Goal: Task Accomplishment & Management: Use online tool/utility

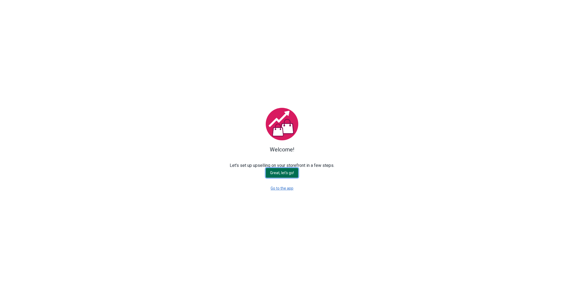
click at [282, 173] on span "Great, let's go!" at bounding box center [282, 173] width 24 height 4
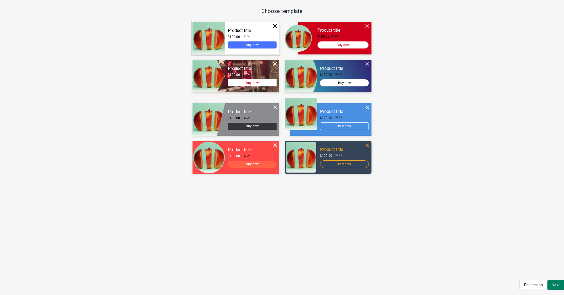
click at [217, 44] on div "Continue" at bounding box center [235, 38] width 87 height 33
click at [246, 38] on div "Continue" at bounding box center [235, 38] width 87 height 33
click at [528, 229] on div "Continue Product title $100.00 $110.00 Buy now Size Small Medium Large Color Gr…" at bounding box center [282, 147] width 564 height 256
click at [522, 286] on button "Edit design" at bounding box center [533, 285] width 28 height 10
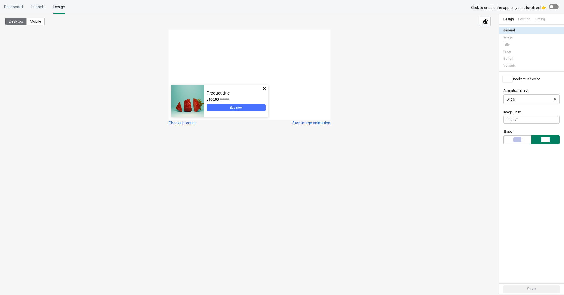
click at [235, 107] on div "Buy now" at bounding box center [236, 108] width 12 height 4
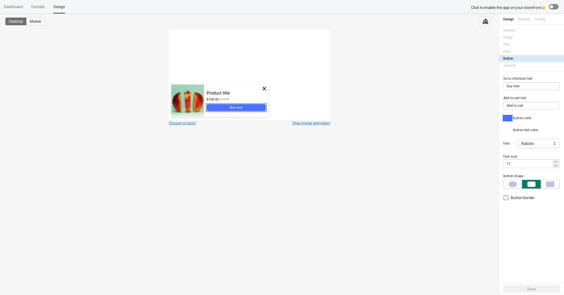
click at [505, 118] on div at bounding box center [508, 118] width 10 height 7
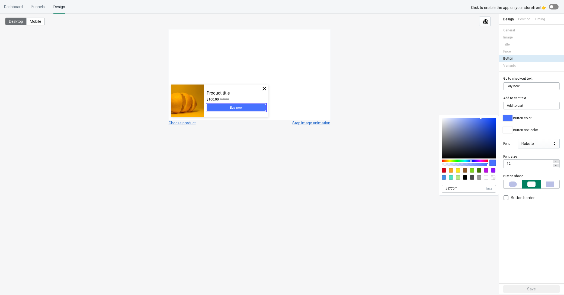
click at [464, 178] on div at bounding box center [465, 177] width 4 height 4
type input "000000"
type input "0"
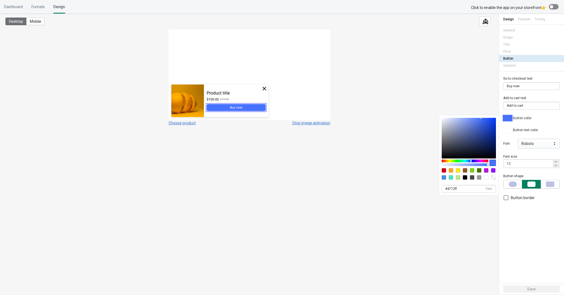
type input "#000000"
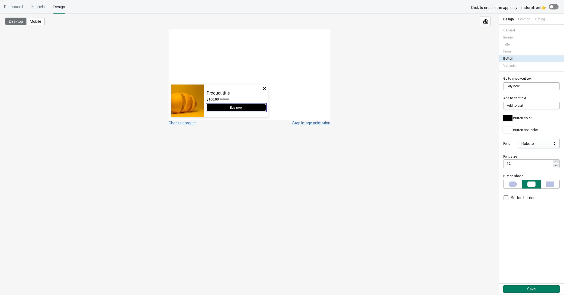
click at [350, 188] on div "Desktop Mobile Choose product Stop image animation" at bounding box center [249, 151] width 498 height 274
click at [556, 184] on span "button" at bounding box center [550, 184] width 16 height 5
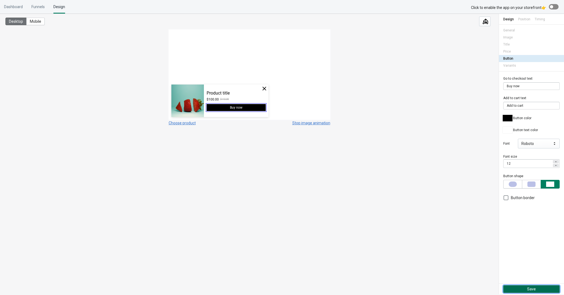
click at [526, 291] on button "Save" at bounding box center [531, 289] width 56 height 8
click at [552, 5] on div at bounding box center [554, 6] width 10 height 5
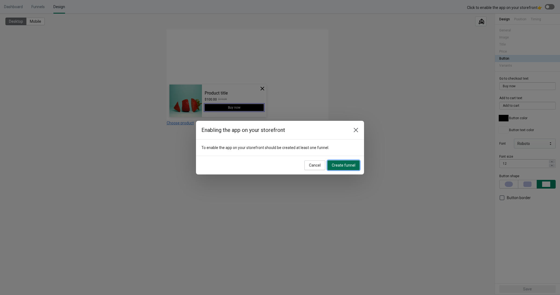
click at [343, 164] on span "Create funnel" at bounding box center [344, 165] width 24 height 4
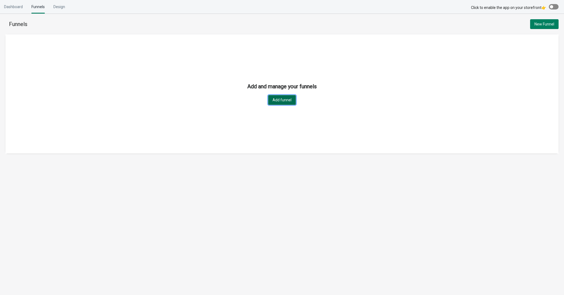
click at [281, 101] on span "Add funnel" at bounding box center [281, 100] width 19 height 4
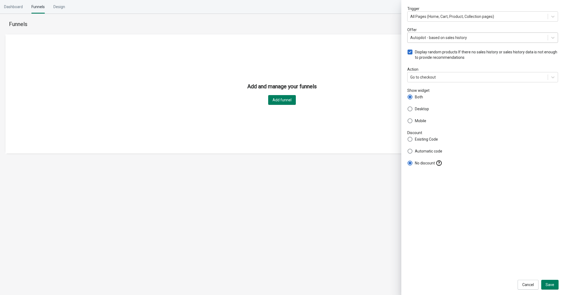
click at [439, 38] on div "Autopilot - based on sales history" at bounding box center [438, 37] width 57 height 5
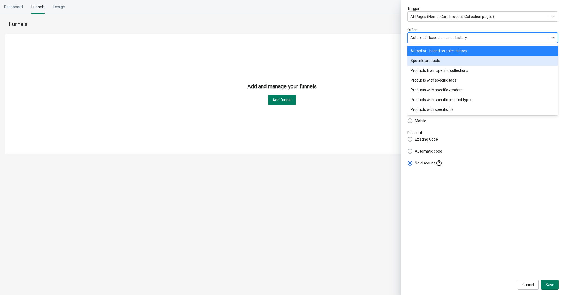
click at [439, 61] on div "Specific products" at bounding box center [482, 61] width 151 height 10
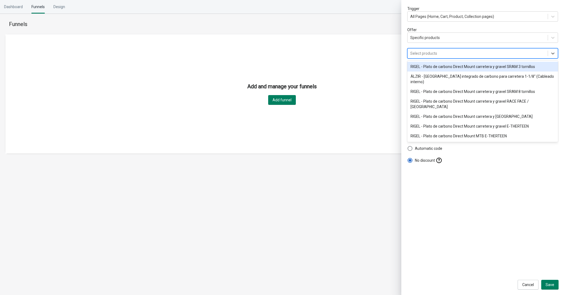
click at [426, 55] on div "Select products" at bounding box center [423, 53] width 27 height 5
click at [431, 65] on div "RIGEL - Plato de carbono Direct Mount carretera y gravel SRAM 3 tornillos" at bounding box center [482, 67] width 151 height 10
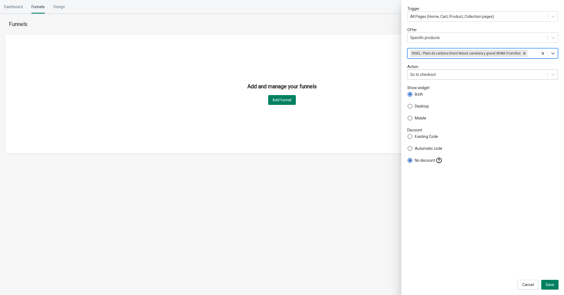
click at [432, 72] on div "Go to checkout" at bounding box center [422, 74] width 25 height 5
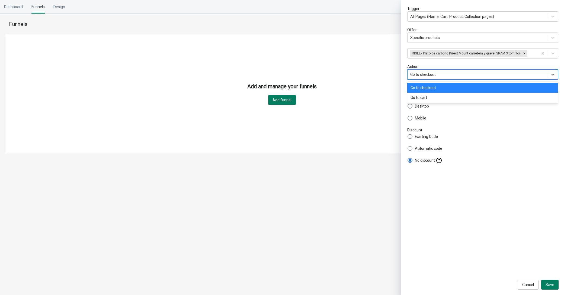
click at [432, 72] on div "Go to checkout" at bounding box center [422, 74] width 25 height 5
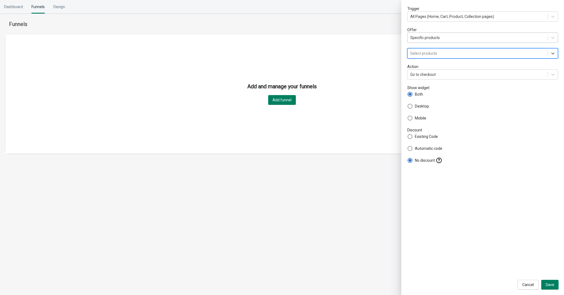
click at [428, 36] on div "Specific products" at bounding box center [425, 37] width 30 height 5
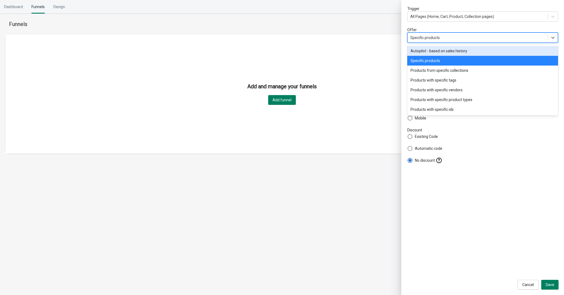
click at [434, 49] on div "Autopilot - based on sales history" at bounding box center [482, 51] width 151 height 10
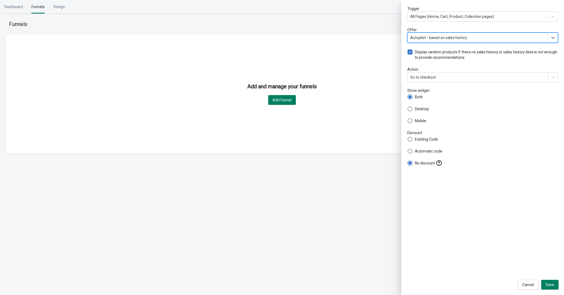
click at [553, 279] on div "Cancel Save" at bounding box center [483, 283] width 152 height 12
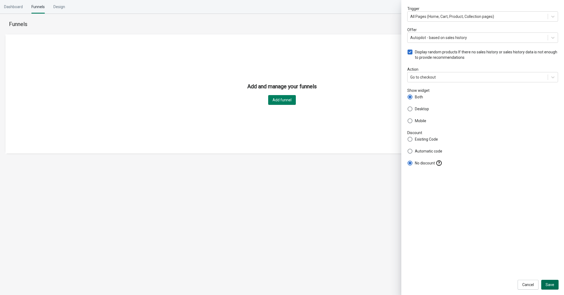
click at [551, 284] on span "Save" at bounding box center [549, 285] width 9 height 4
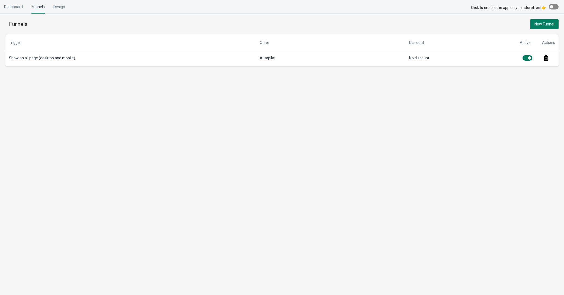
click at [551, 4] on div "Dashboard Funnels Design" at bounding box center [282, 7] width 564 height 14
click at [552, 8] on div at bounding box center [551, 6] width 3 height 3
checkbox input "true"
click at [105, 58] on td "Show on all page (desktop and mobile)" at bounding box center [130, 59] width 251 height 16
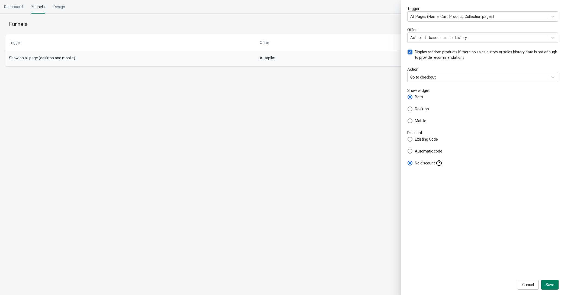
click at [127, 11] on div "Dashboard Funnels Design" at bounding box center [282, 7] width 564 height 14
click at [52, 11] on div "Dashboard Funnels Design" at bounding box center [34, 7] width 61 height 14
click at [59, 8] on div "Design" at bounding box center [59, 7] width 12 height 14
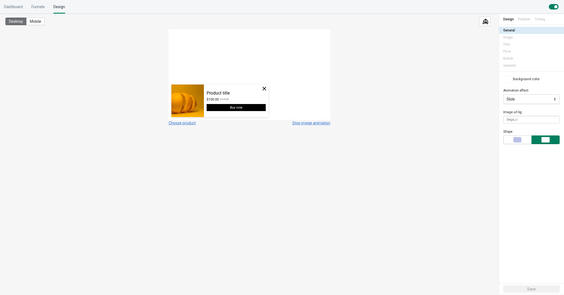
click at [236, 90] on div "Product title $100.00 $110.00 Buy now" at bounding box center [236, 101] width 65 height 33
drag, startPoint x: 237, startPoint y: 90, endPoint x: 254, endPoint y: 76, distance: 21.8
click at [254, 77] on div "Product title $100.00 $110.00 Buy now Size Small Medium Large Color Gray Black …" at bounding box center [249, 75] width 162 height 90
click at [523, 20] on div "Position" at bounding box center [524, 19] width 12 height 11
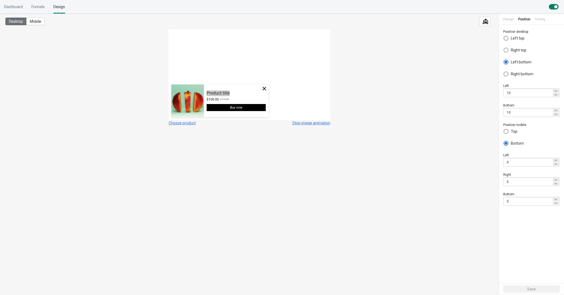
click at [507, 51] on span at bounding box center [505, 50] width 5 height 5
click at [504, 51] on input "Right top" at bounding box center [503, 52] width 0 height 8
radio input "true"
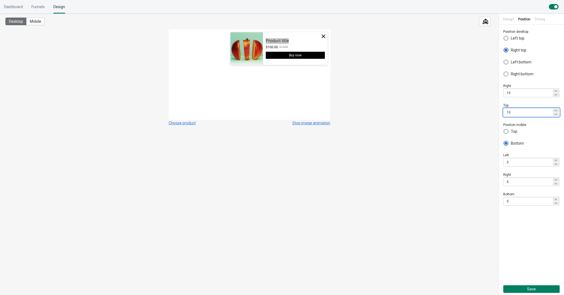
click at [556, 110] on icon at bounding box center [555, 110] width 3 height 3
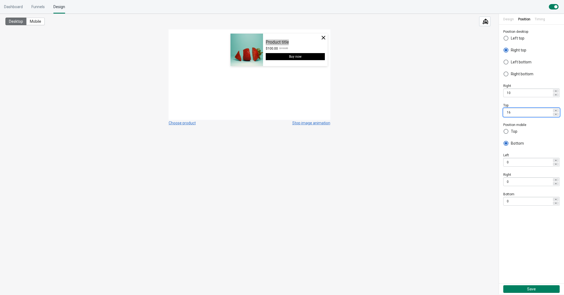
click at [556, 110] on icon at bounding box center [555, 110] width 3 height 3
click at [517, 112] on input "20" at bounding box center [527, 113] width 49 height 8
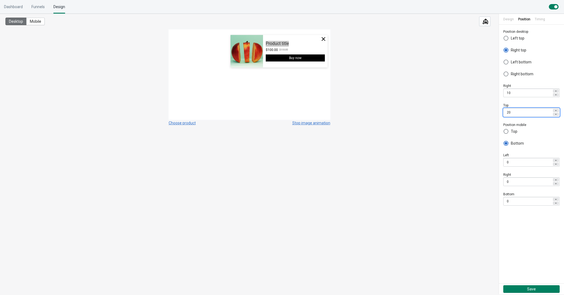
click at [517, 112] on input "20" at bounding box center [527, 113] width 49 height 8
type input "2"
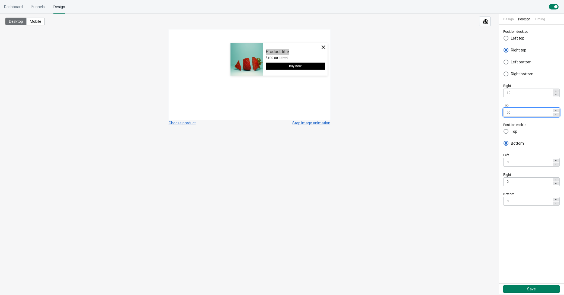
type input "5"
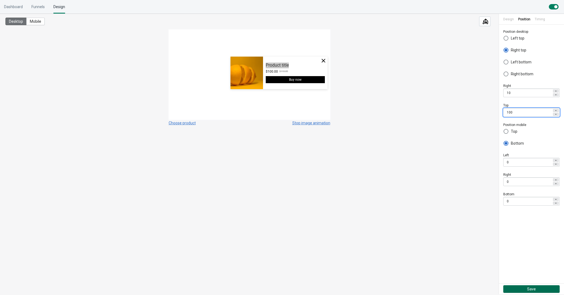
type input "100"
click at [524, 288] on span "Save" at bounding box center [531, 289] width 50 height 4
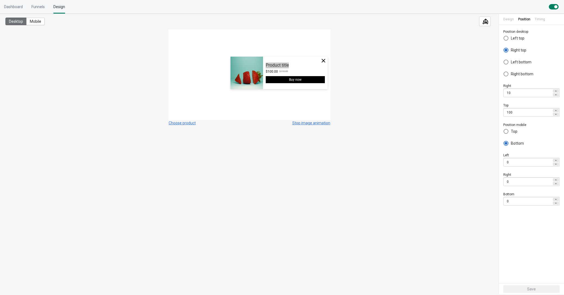
click at [508, 22] on div "Design" at bounding box center [508, 19] width 11 height 11
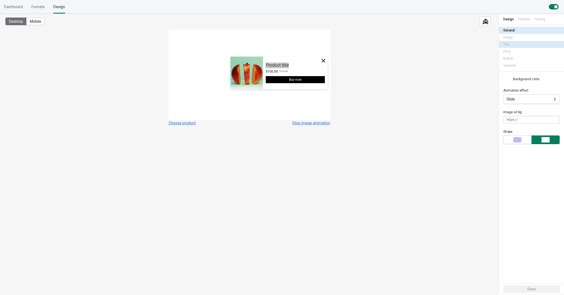
click at [514, 45] on div "Title" at bounding box center [531, 44] width 56 height 7
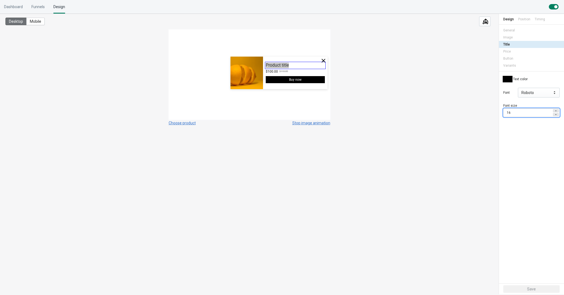
click at [556, 110] on icon at bounding box center [555, 110] width 3 height 3
type input "18"
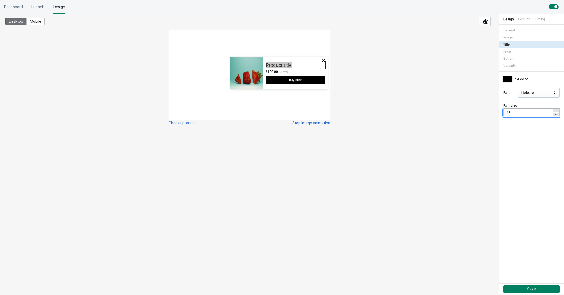
click at [532, 157] on div "Text color Font Roboto Font size 18" at bounding box center [531, 178] width 65 height 212
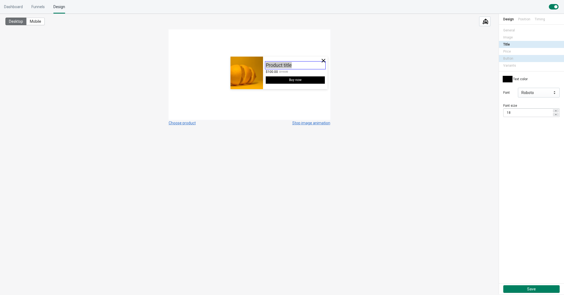
click at [516, 61] on div "Button" at bounding box center [531, 58] width 56 height 7
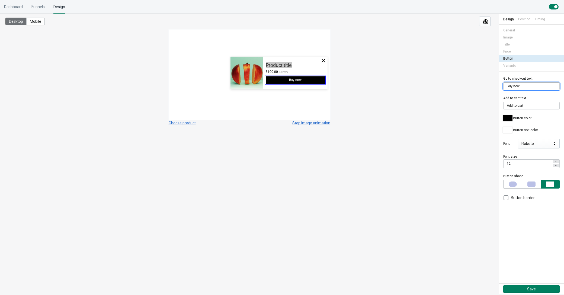
click at [522, 85] on input "Buy now" at bounding box center [531, 86] width 56 height 8
type input "Añadir al carrito"
click at [533, 217] on div "Go to checkout text Añadir al carrito Add to cart text Add to cart Button color…" at bounding box center [531, 178] width 65 height 212
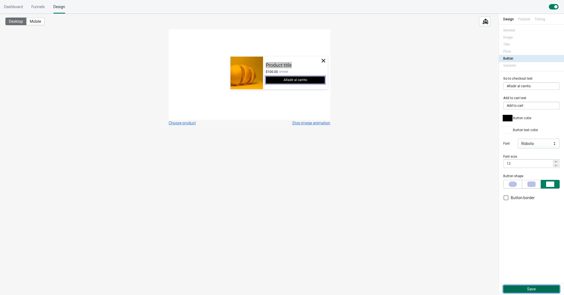
click at [523, 290] on span "Save" at bounding box center [531, 289] width 50 height 4
click at [539, 19] on div "Timing" at bounding box center [540, 19] width 10 height 11
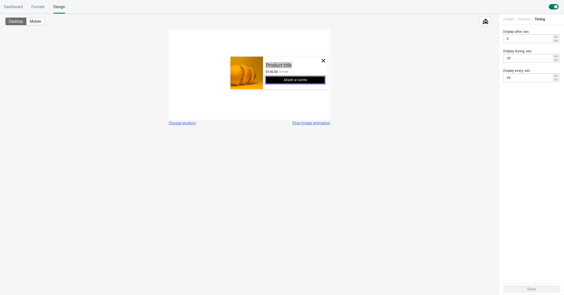
click at [556, 41] on icon at bounding box center [555, 40] width 3 height 3
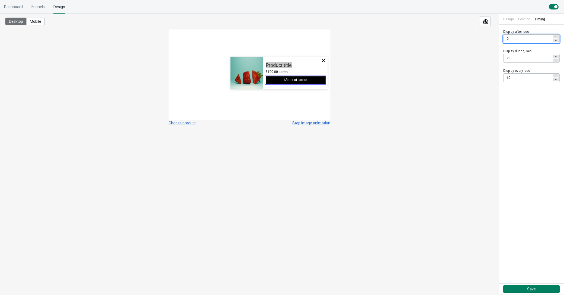
click at [556, 41] on icon at bounding box center [555, 40] width 3 height 3
click at [556, 36] on icon at bounding box center [555, 36] width 3 height 3
type input "0"
click at [526, 291] on span "Save" at bounding box center [531, 289] width 50 height 4
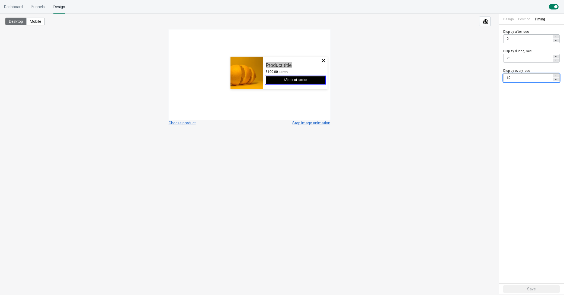
click at [545, 80] on input "60" at bounding box center [527, 78] width 49 height 8
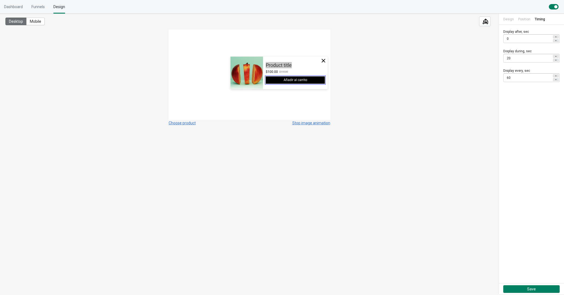
click at [401, 44] on div "Desktop Mobile Choose product Stop image animation" at bounding box center [249, 151] width 498 height 274
click at [20, 8] on div "Dashboard" at bounding box center [13, 7] width 19 height 14
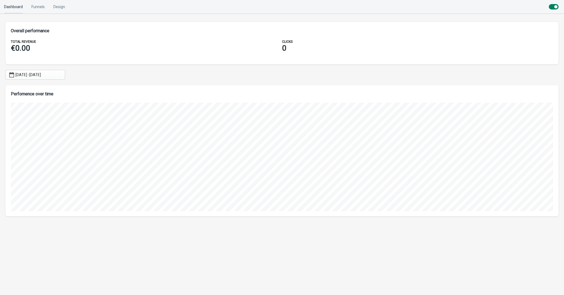
scroll to position [131, 553]
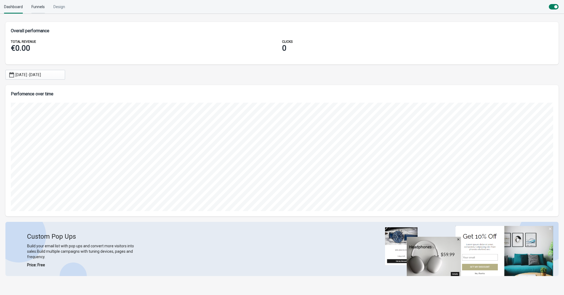
click at [35, 7] on div "Funnels" at bounding box center [37, 7] width 13 height 14
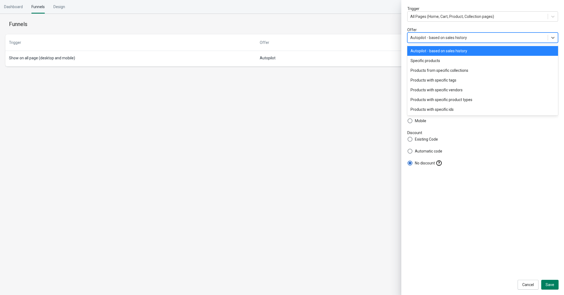
click at [437, 38] on div "Autopilot - based on sales history" at bounding box center [438, 37] width 57 height 5
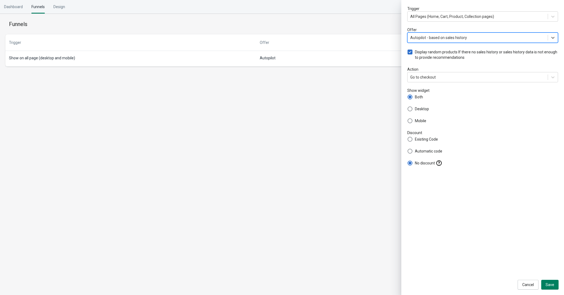
click at [437, 38] on div "Autopilot - based on sales history" at bounding box center [438, 37] width 57 height 5
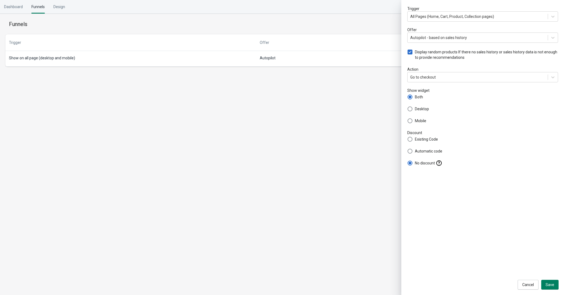
click at [248, 127] on body "Skip to content Dashboard Funnels Design Funnels New Funnel Trigger All Pages (…" at bounding box center [282, 147] width 564 height 295
click at [552, 281] on button "Save" at bounding box center [549, 285] width 17 height 10
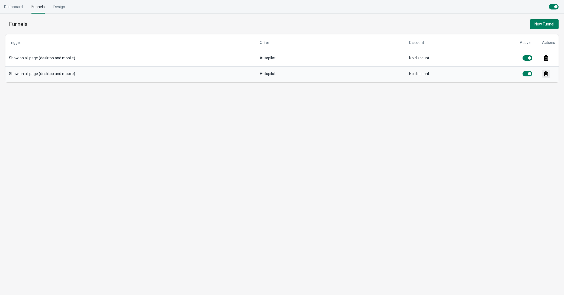
click at [543, 73] on div at bounding box center [546, 74] width 8 height 8
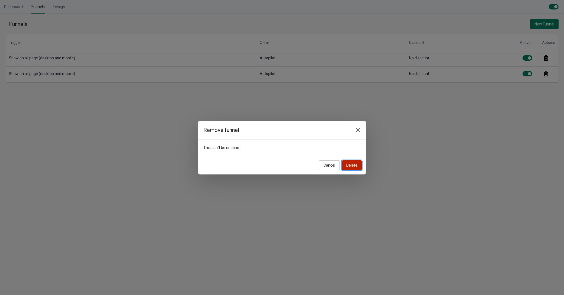
click at [346, 165] on button "Delete" at bounding box center [352, 165] width 20 height 10
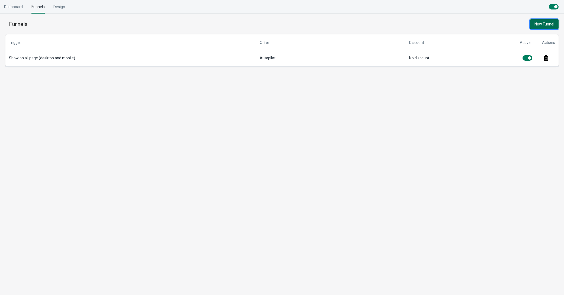
click at [536, 27] on button "New Funnel" at bounding box center [544, 24] width 28 height 10
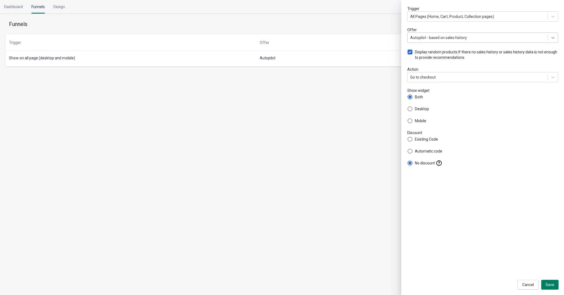
click at [548, 40] on div at bounding box center [553, 38] width 10 height 10
click at [552, 37] on icon at bounding box center [552, 37] width 5 height 5
click at [553, 17] on icon at bounding box center [552, 17] width 3 height 2
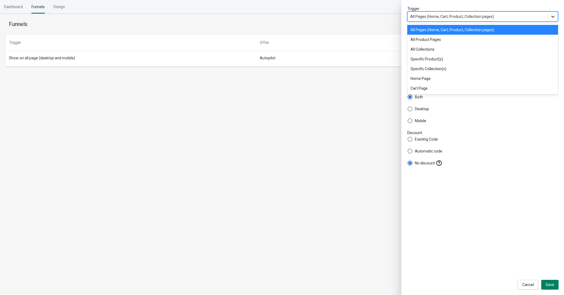
click at [552, 17] on icon at bounding box center [552, 17] width 3 height 2
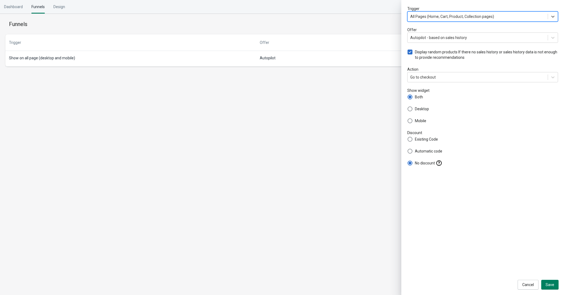
click at [292, 164] on body "Skip to content Dashboard Funnels Design Funnels New Funnel Trigger 0 results a…" at bounding box center [282, 147] width 564 height 295
click at [168, 134] on body "Skip to content Dashboard Funnels Design Funnels New Funnel Trigger All Pages (…" at bounding box center [282, 147] width 564 height 295
